Goal: Information Seeking & Learning: Learn about a topic

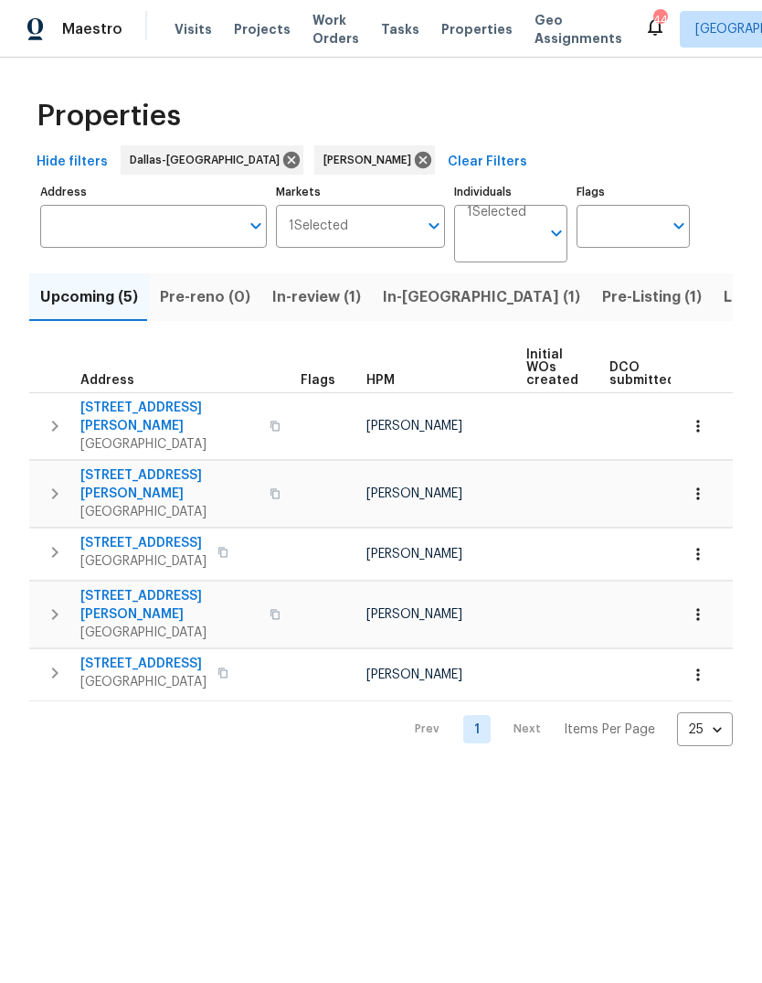
click at [153, 405] on span "[STREET_ADDRESS][PERSON_NAME]" at bounding box center [169, 417] width 178 height 37
click at [153, 466] on span "[STREET_ADDRESS][PERSON_NAME]" at bounding box center [169, 484] width 178 height 37
click at [152, 534] on span "[STREET_ADDRESS]" at bounding box center [143, 543] width 126 height 18
click at [164, 623] on span "[GEOGRAPHIC_DATA]" at bounding box center [169, 632] width 178 height 18
click at [142, 655] on span "[STREET_ADDRESS]" at bounding box center [143, 664] width 126 height 18
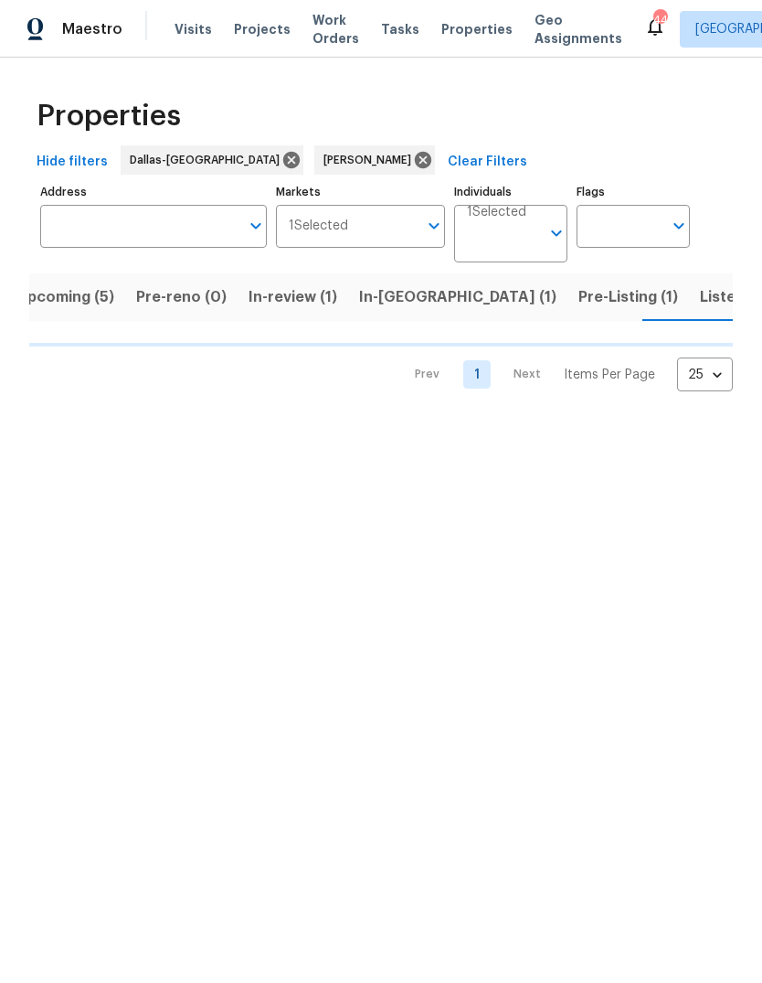
scroll to position [0, 24]
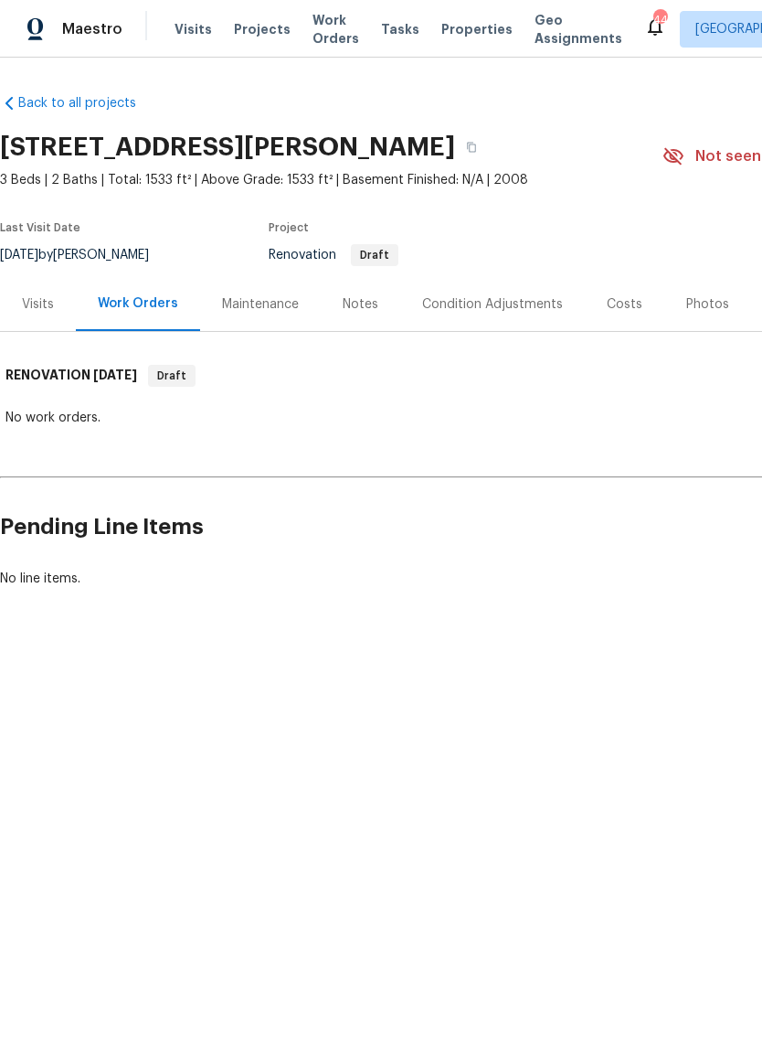
click at [357, 301] on div "Notes" at bounding box center [361, 304] width 36 height 18
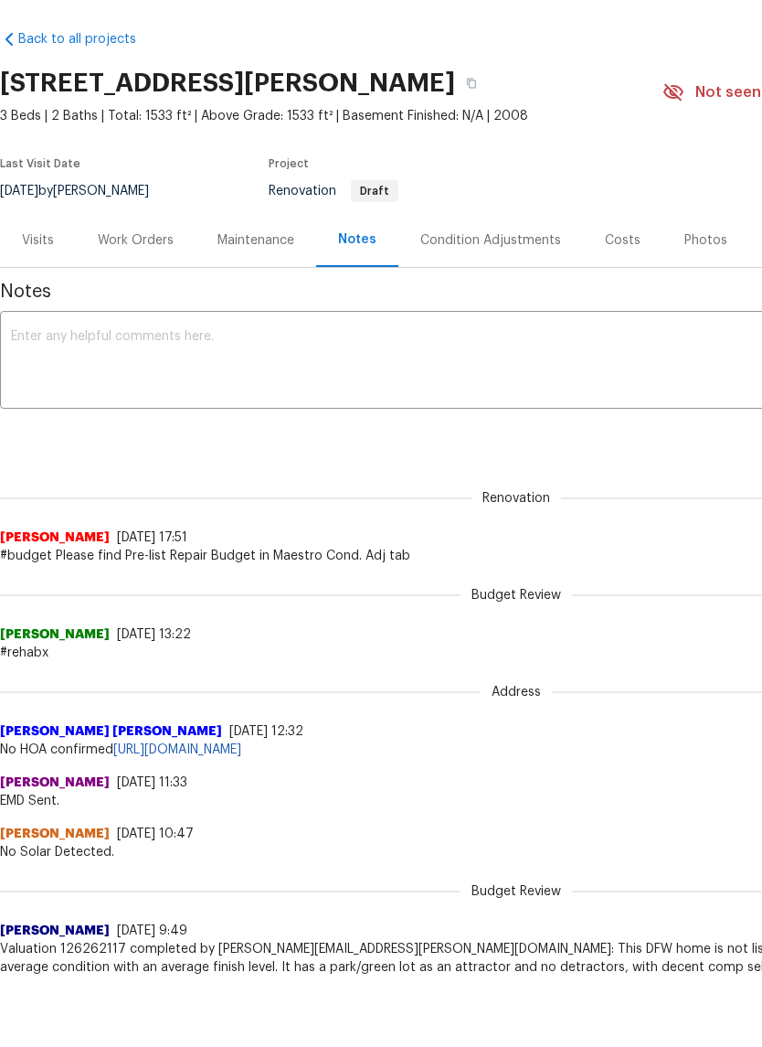
click at [614, 295] on div "Costs" at bounding box center [623, 304] width 36 height 18
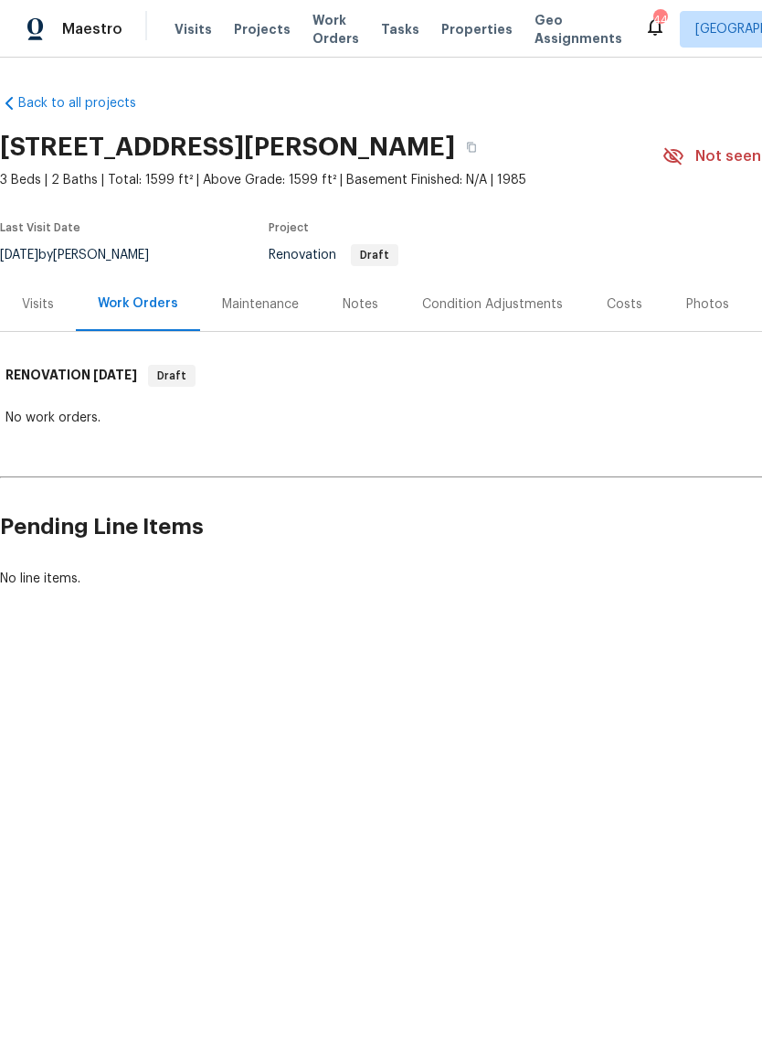
click at [613, 306] on div "Costs" at bounding box center [625, 304] width 36 height 18
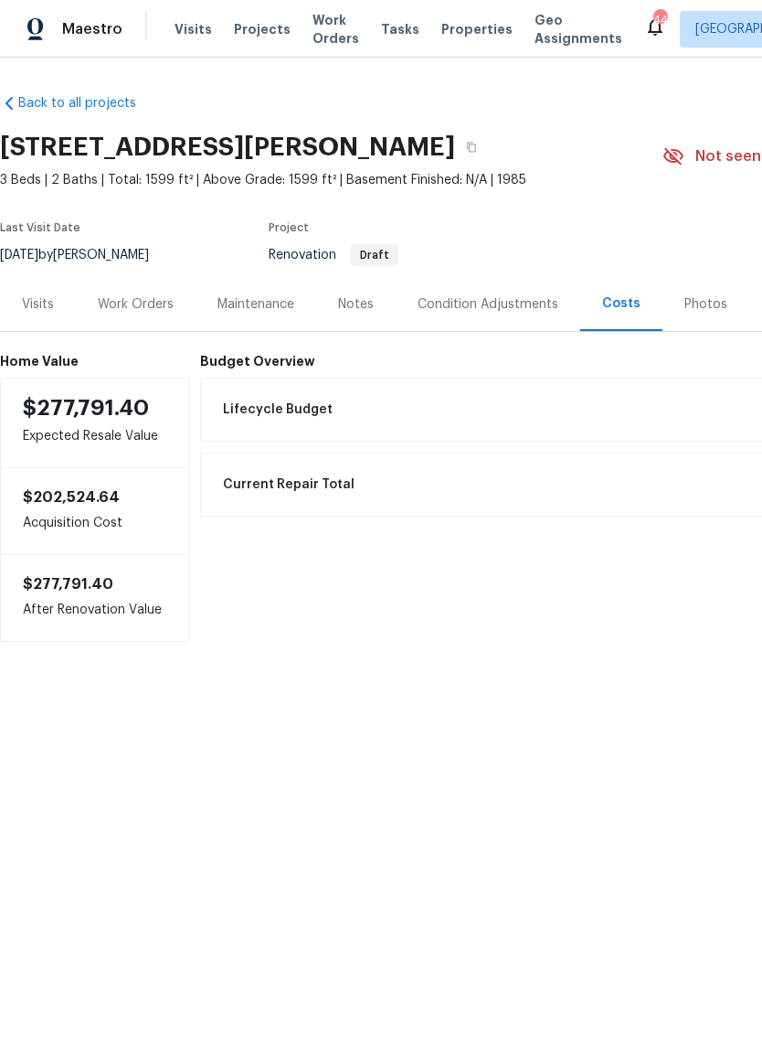
click at [364, 306] on div "Notes" at bounding box center [356, 304] width 36 height 18
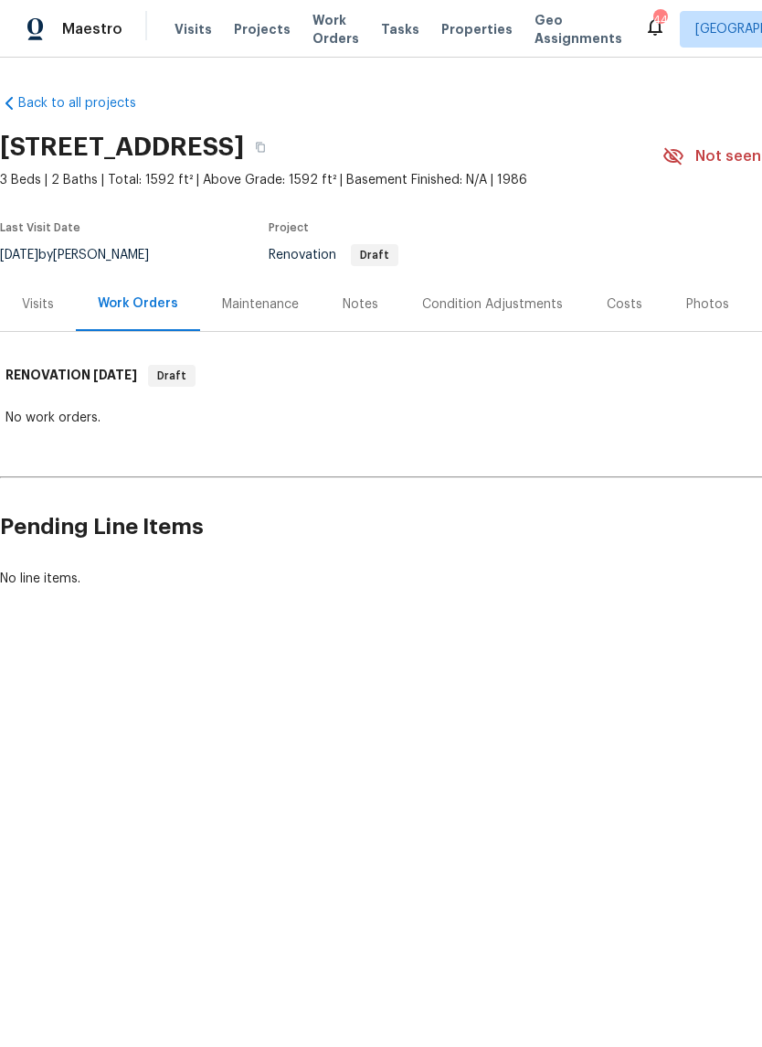
click at [358, 303] on div "Notes" at bounding box center [361, 304] width 36 height 18
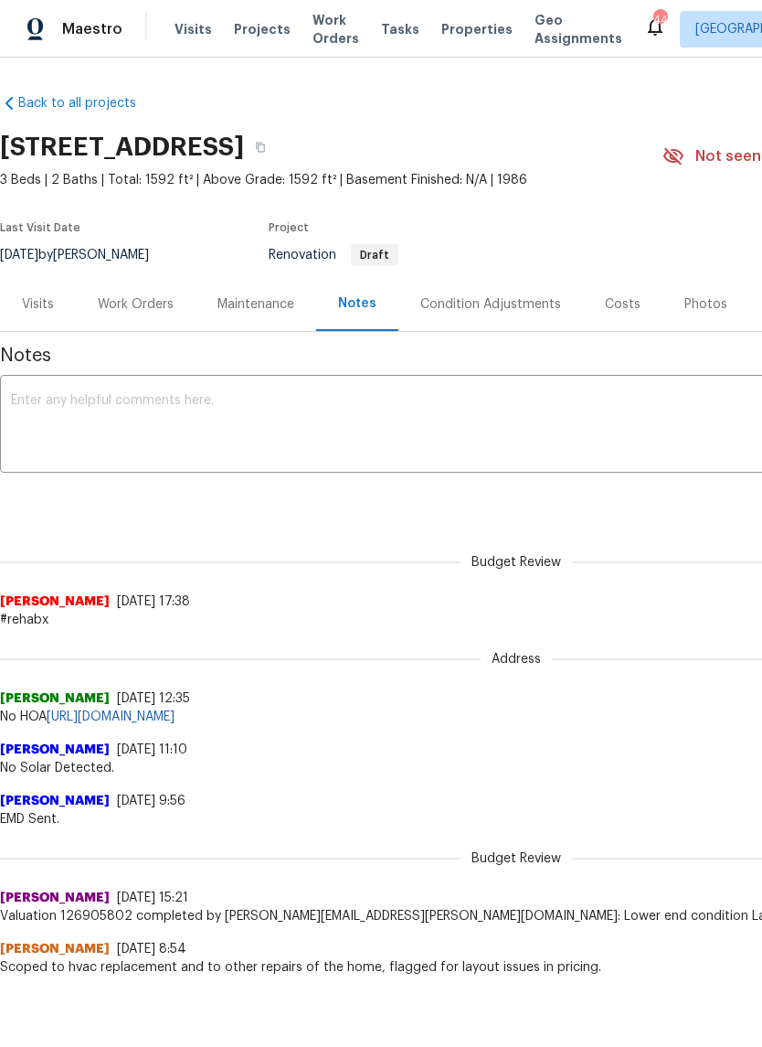
click at [614, 307] on div "Costs" at bounding box center [623, 304] width 36 height 18
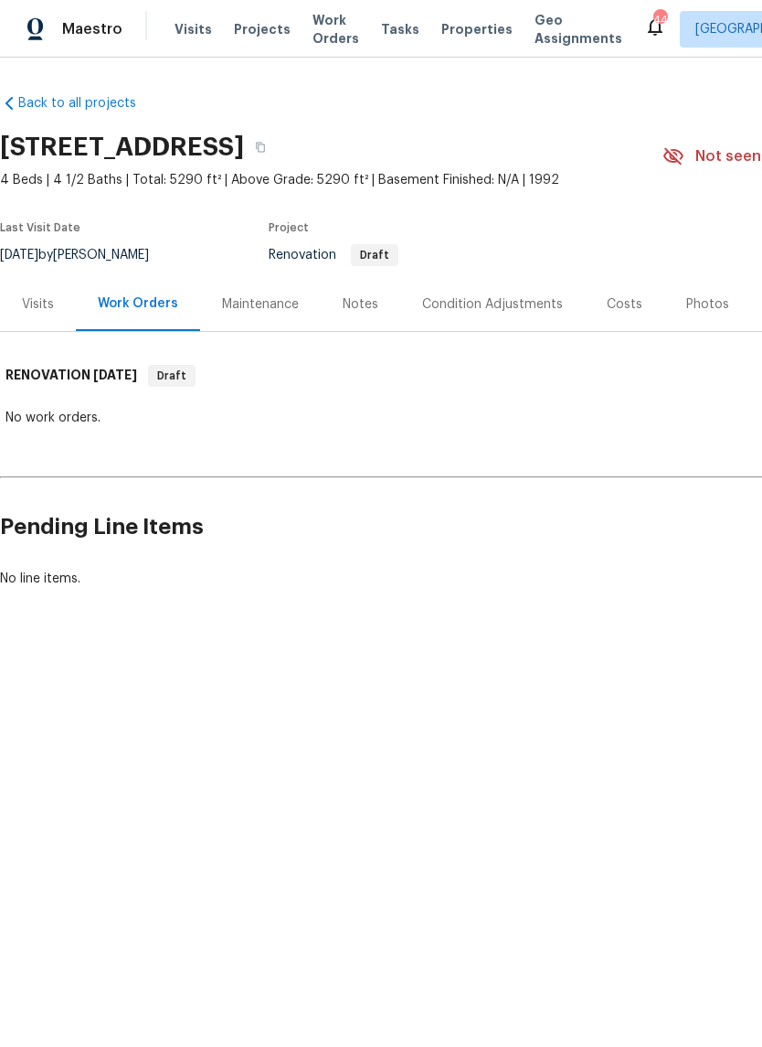
click at [363, 304] on div "Notes" at bounding box center [361, 304] width 36 height 18
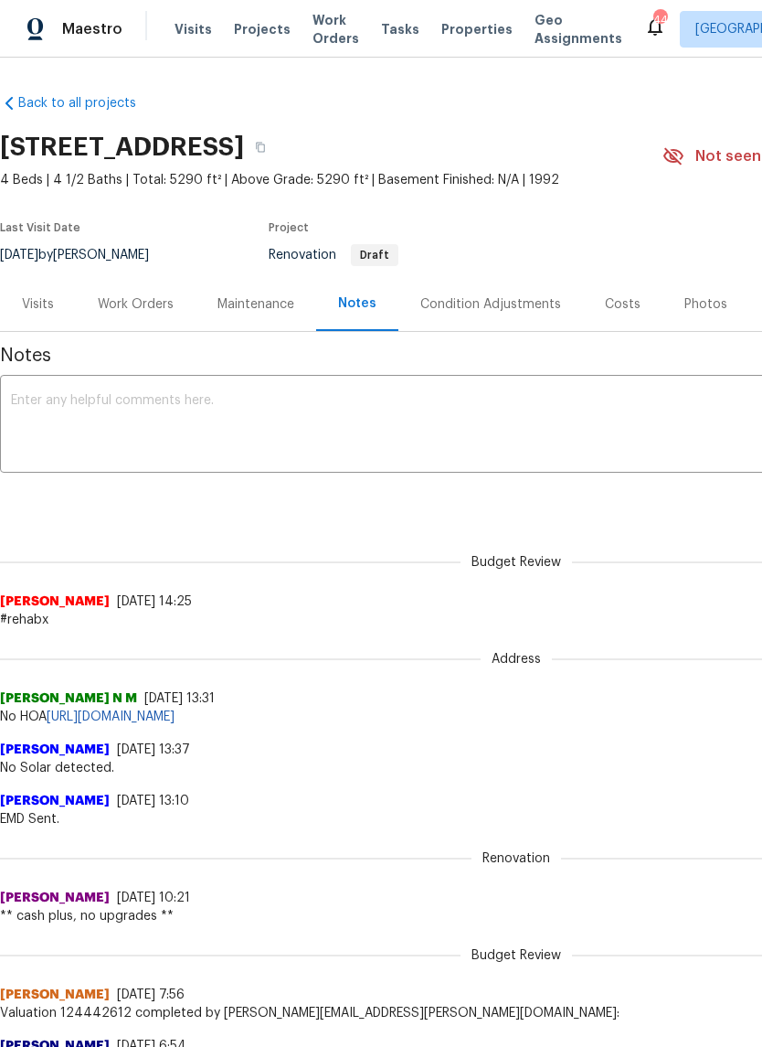
click at [618, 300] on div "Costs" at bounding box center [623, 304] width 36 height 18
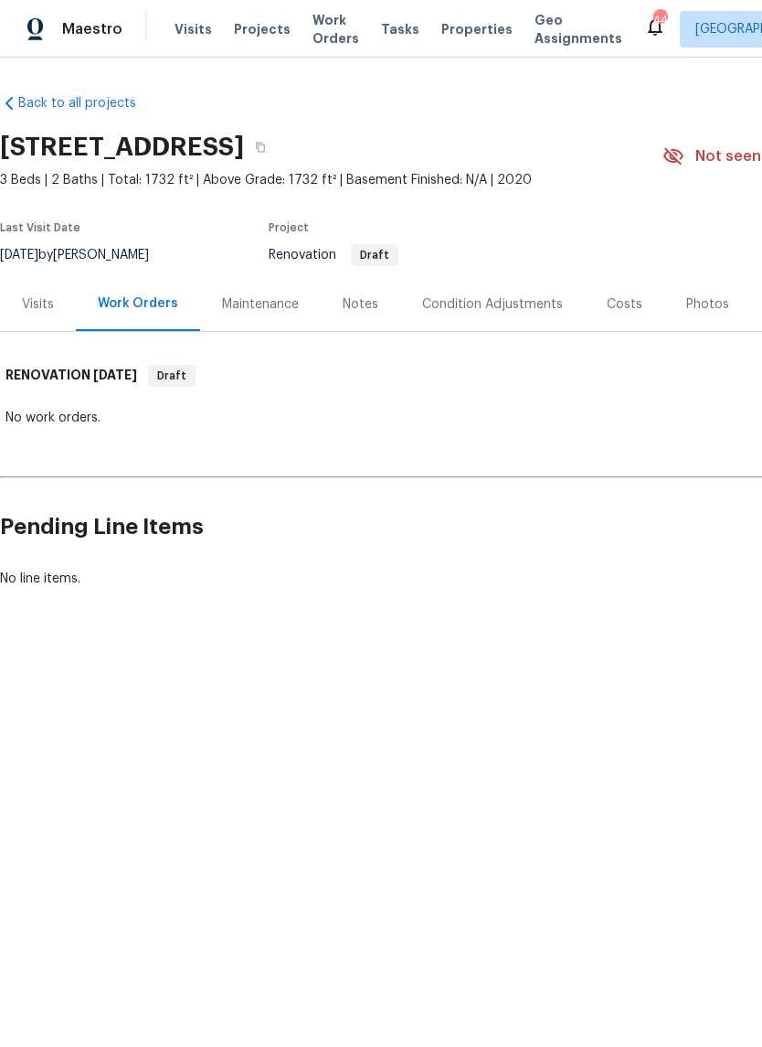
click at [347, 303] on div "Notes" at bounding box center [361, 304] width 36 height 18
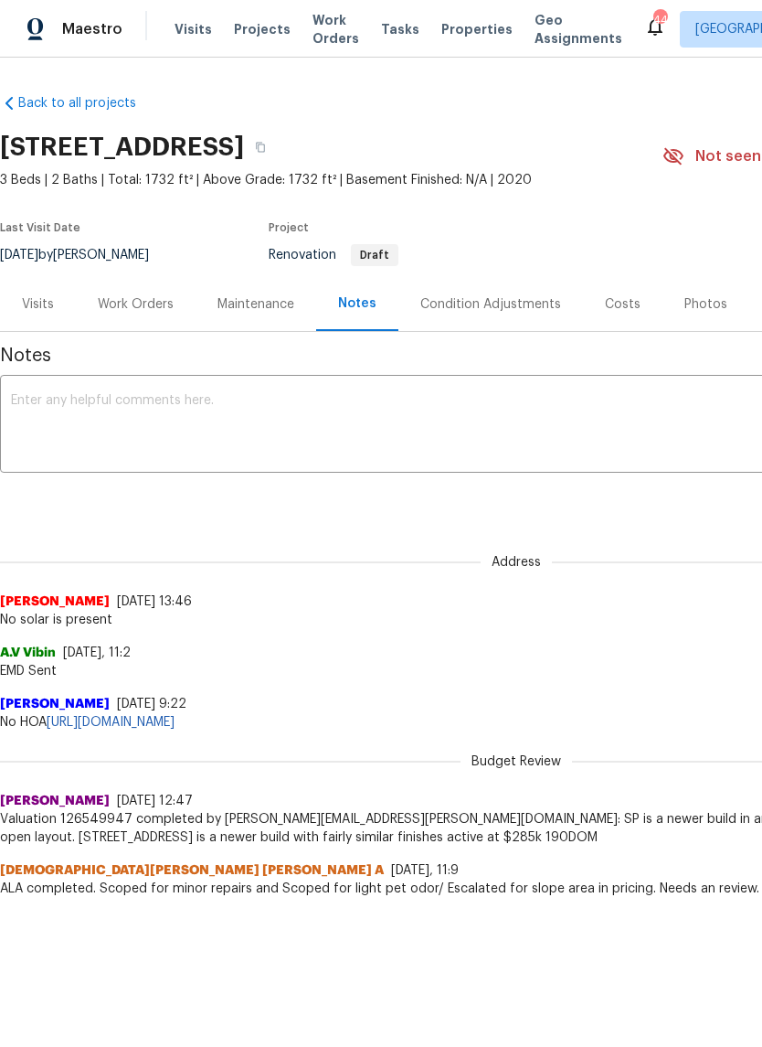
click at [616, 301] on div "Costs" at bounding box center [623, 304] width 36 height 18
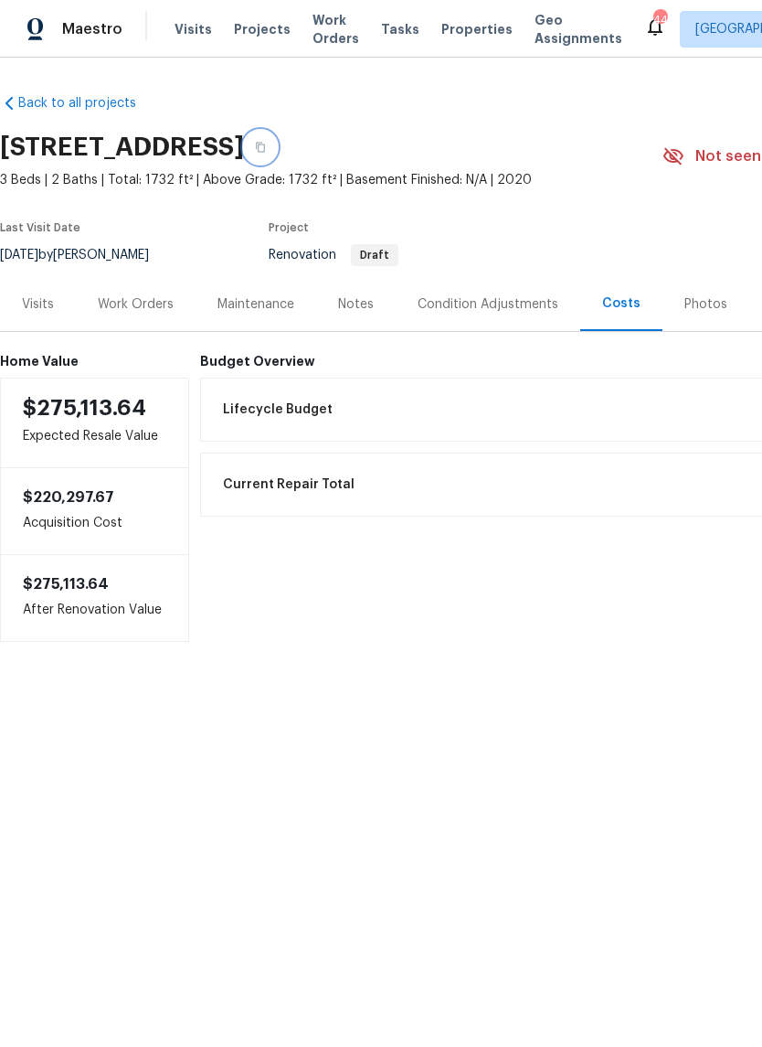
click at [266, 143] on icon "button" at bounding box center [260, 147] width 11 height 11
